Goal: Manage account settings

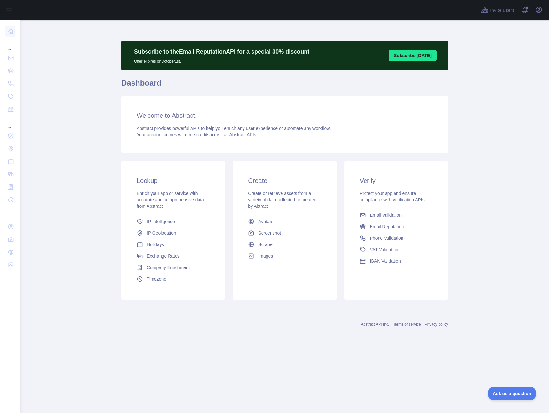
click at [544, 11] on div "Invite users View notifications Open user menu" at bounding box center [284, 10] width 529 height 20
click at [541, 11] on icon "button" at bounding box center [539, 10] width 8 height 8
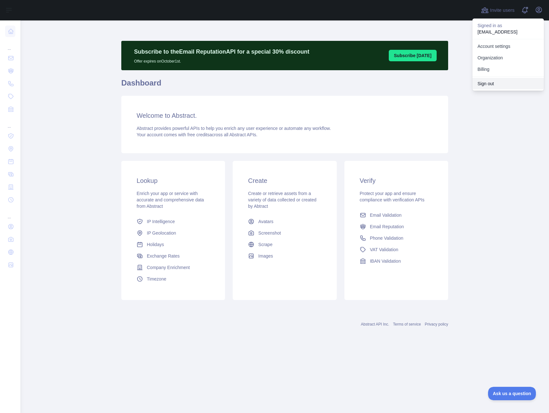
click at [478, 84] on button "Sign out" at bounding box center [509, 83] width 72 height 11
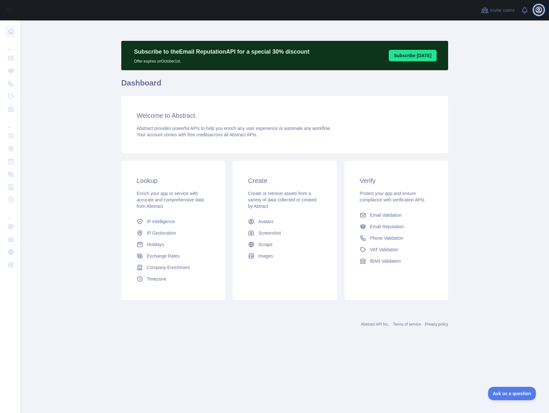
click at [540, 11] on icon "button" at bounding box center [539, 10] width 8 height 8
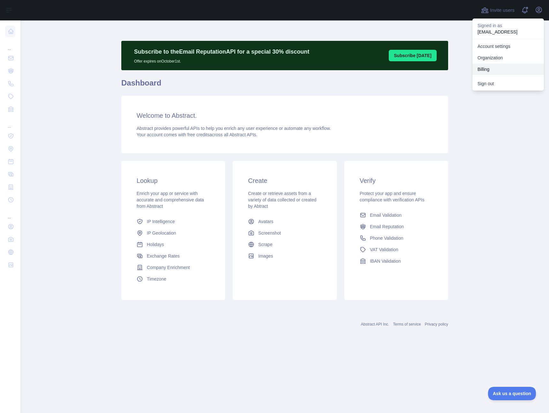
click at [505, 66] on button "Billing" at bounding box center [509, 69] width 72 height 11
